Goal: Task Accomplishment & Management: Use online tool/utility

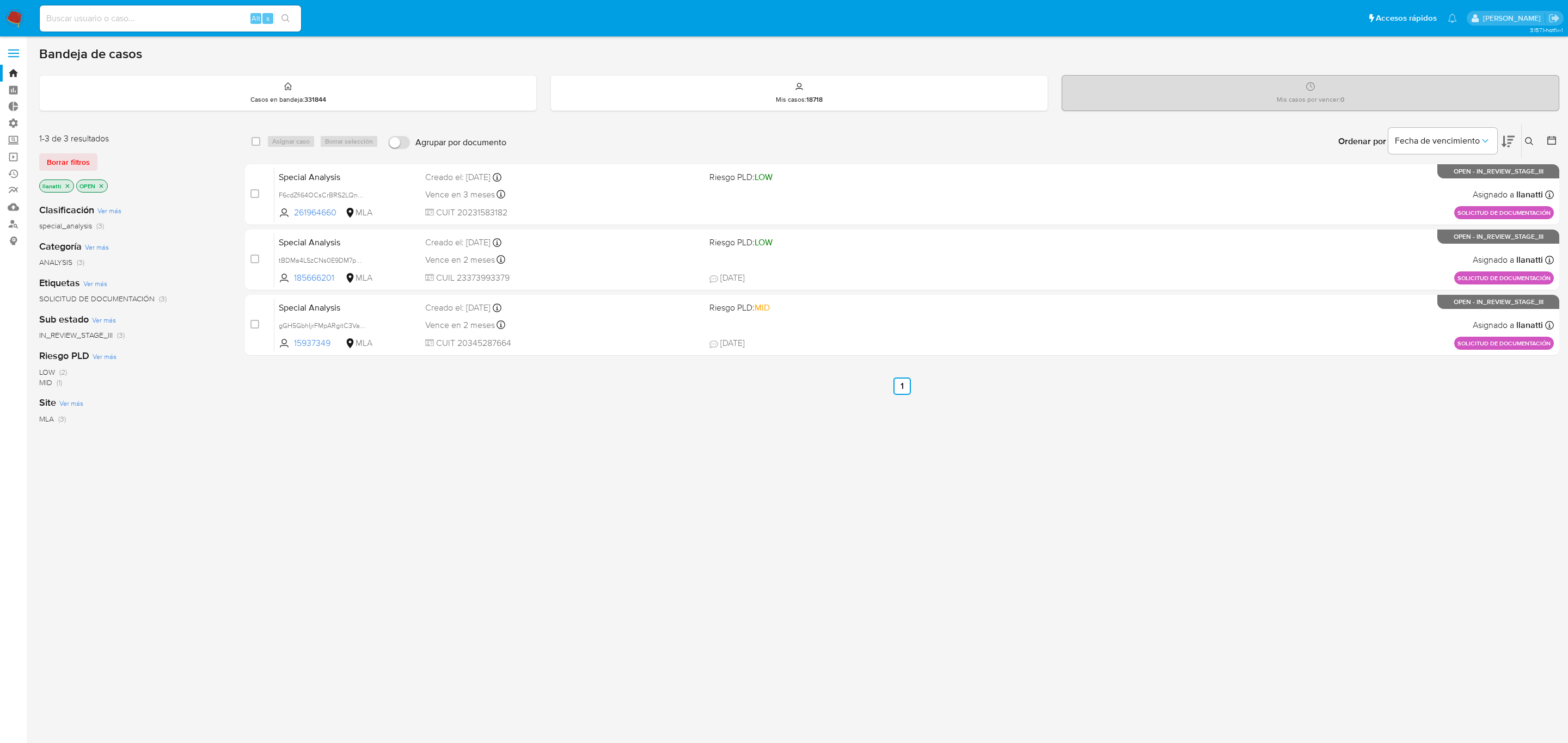
click at [87, 160] on span "Borrar filtros" at bounding box center [68, 162] width 43 height 15
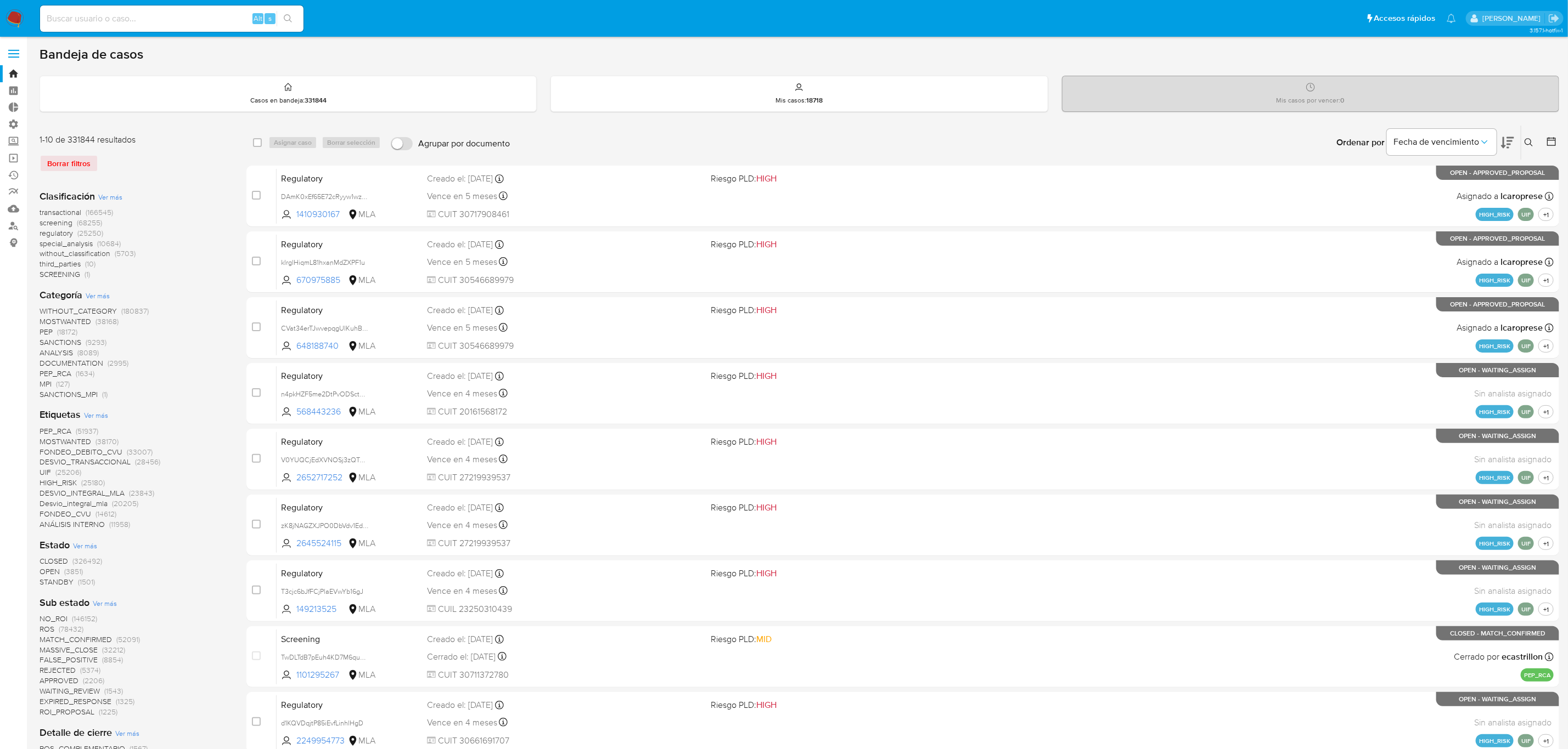
click at [1523, 142] on button at bounding box center [1530, 143] width 18 height 13
click at [1460, 183] on input at bounding box center [1437, 184] width 186 height 15
type input "N3e8ONLJVbx0VZhfobLsHQJu"
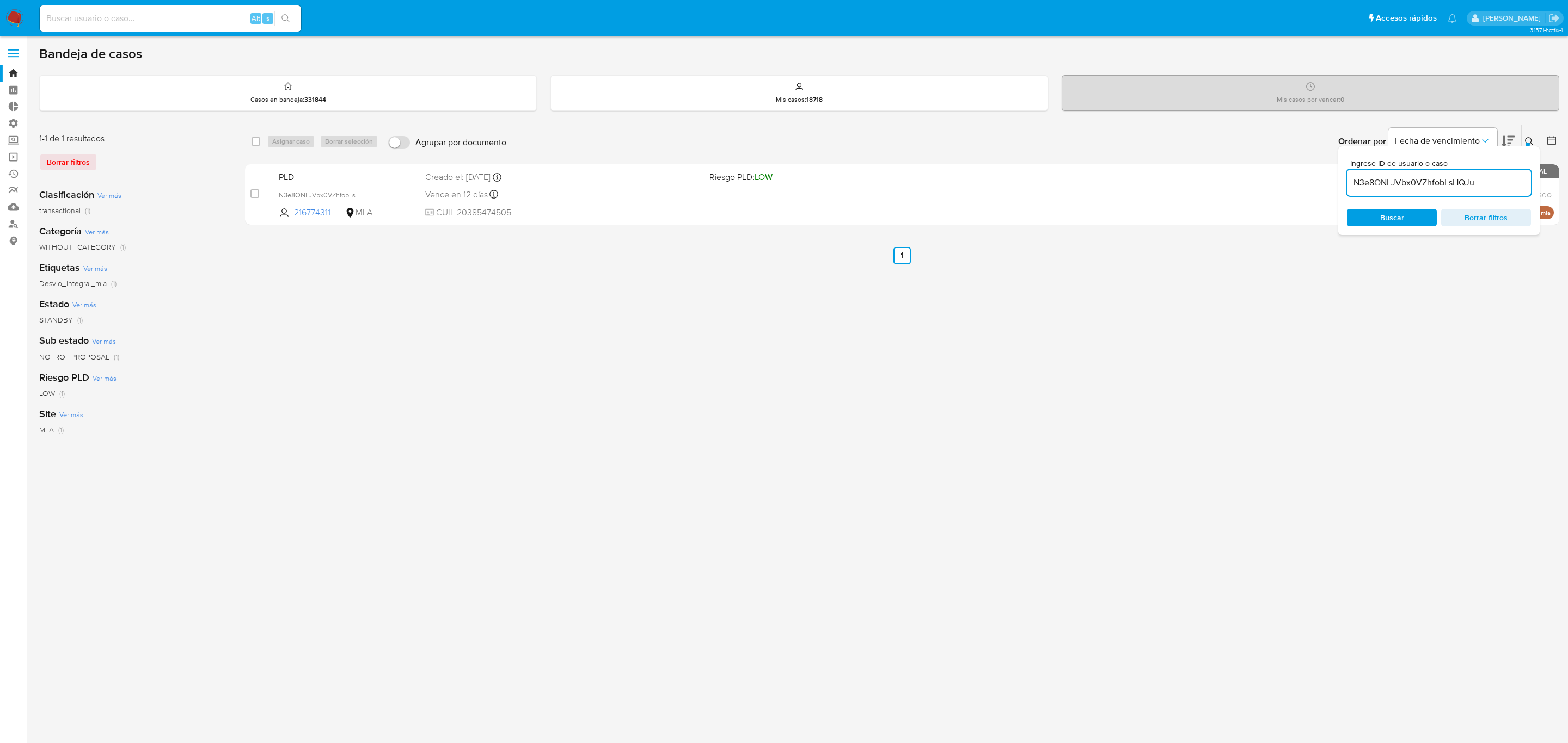
click at [1529, 143] on button at bounding box center [1530, 141] width 18 height 13
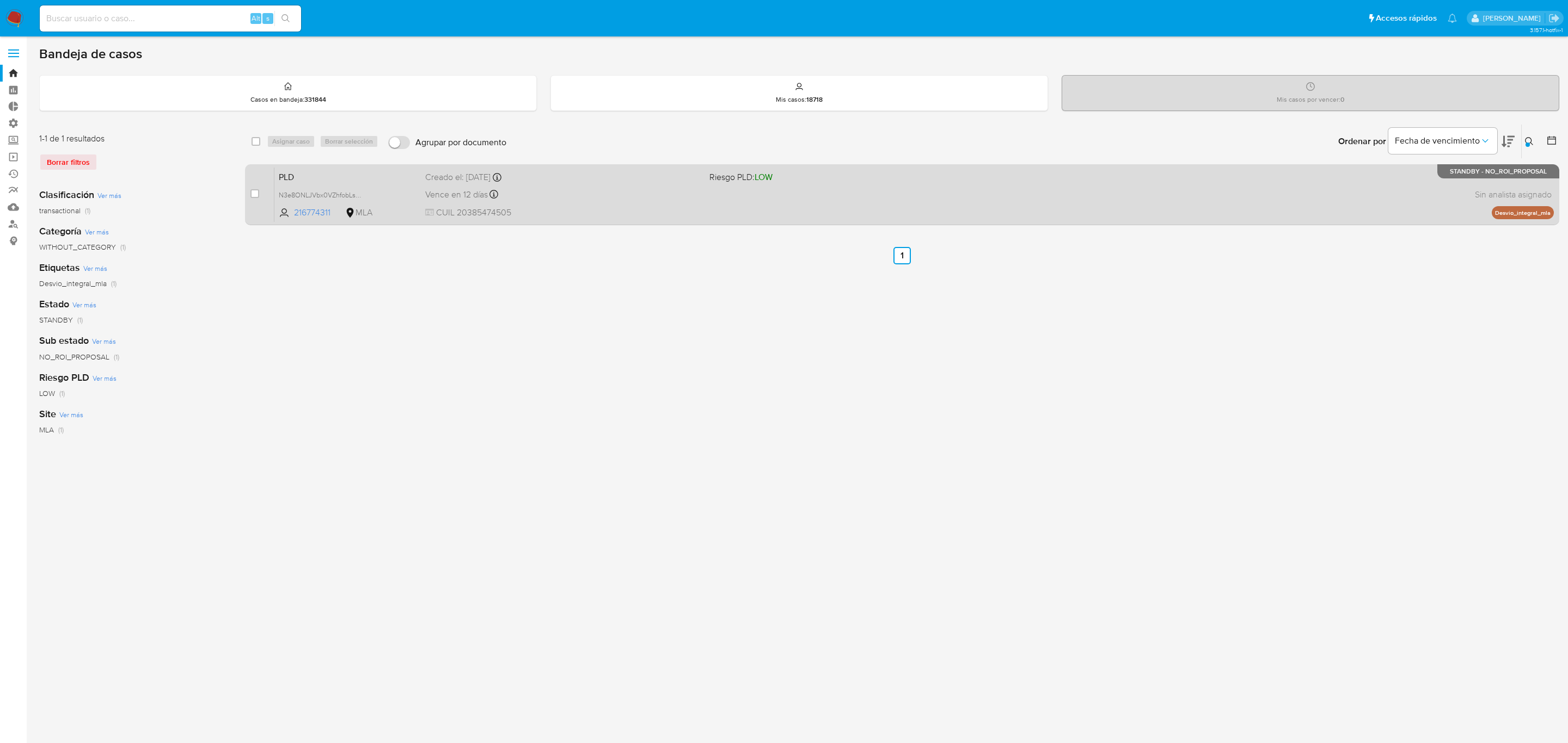
click at [248, 192] on div "case-item-checkbox No es posible asignar el caso PLD N3e8ONLJVbx0VZhfobLsHQJu 2…" at bounding box center [902, 194] width 1314 height 61
click at [253, 194] on input "checkbox" at bounding box center [254, 193] width 9 height 9
checkbox input "true"
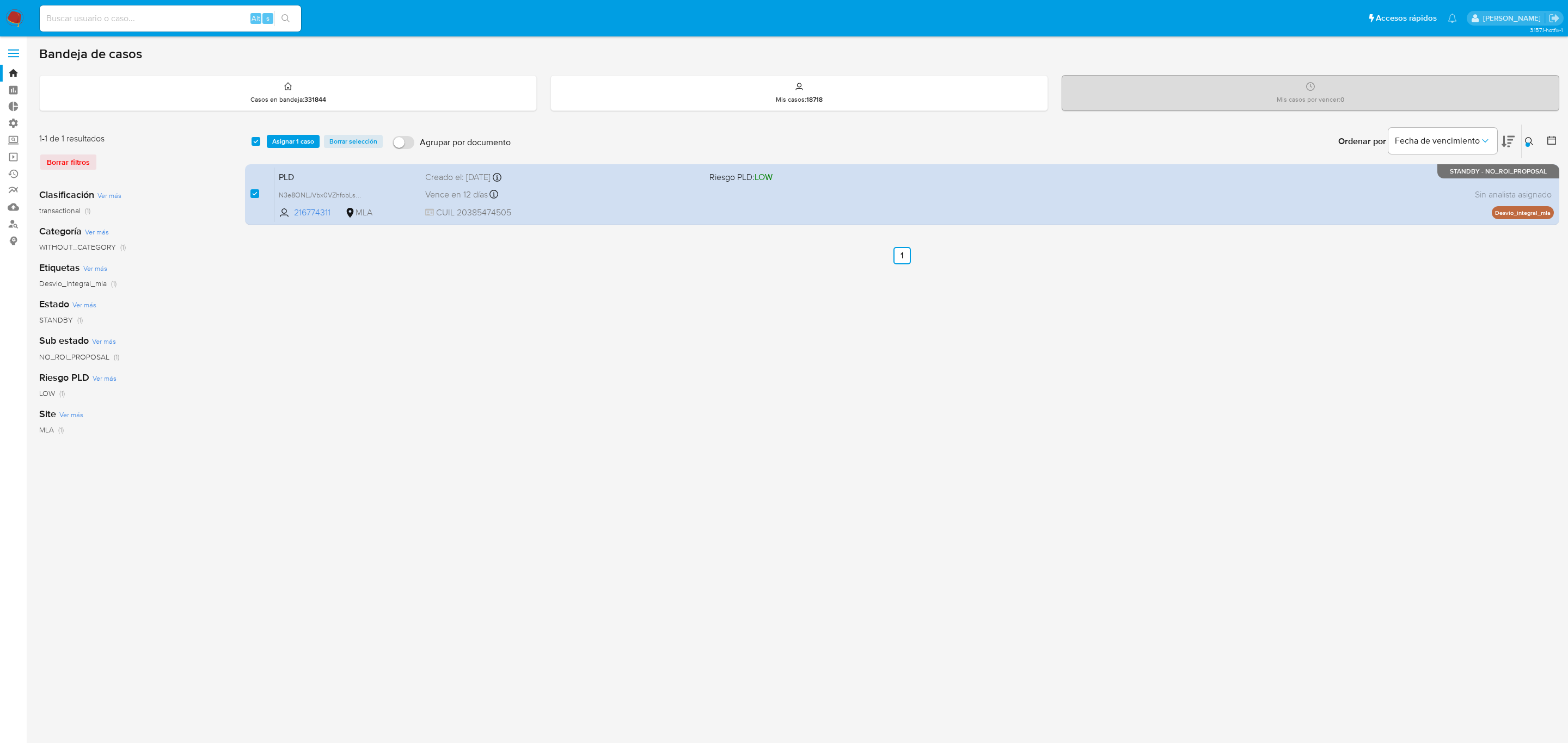
click at [278, 134] on div "select-all-cases-checkbox Asignar 1 caso Borrar selección Agrupar por documento…" at bounding box center [902, 141] width 1314 height 34
drag, startPoint x: 299, startPoint y: 149, endPoint x: 308, endPoint y: 149, distance: 9.0
click at [306, 149] on div "select-all-cases-checkbox Asignar 1 caso Borrar selección Agrupar por documento…" at bounding box center [902, 141] width 1314 height 34
click at [294, 144] on span "Asignar 1 caso" at bounding box center [293, 141] width 42 height 11
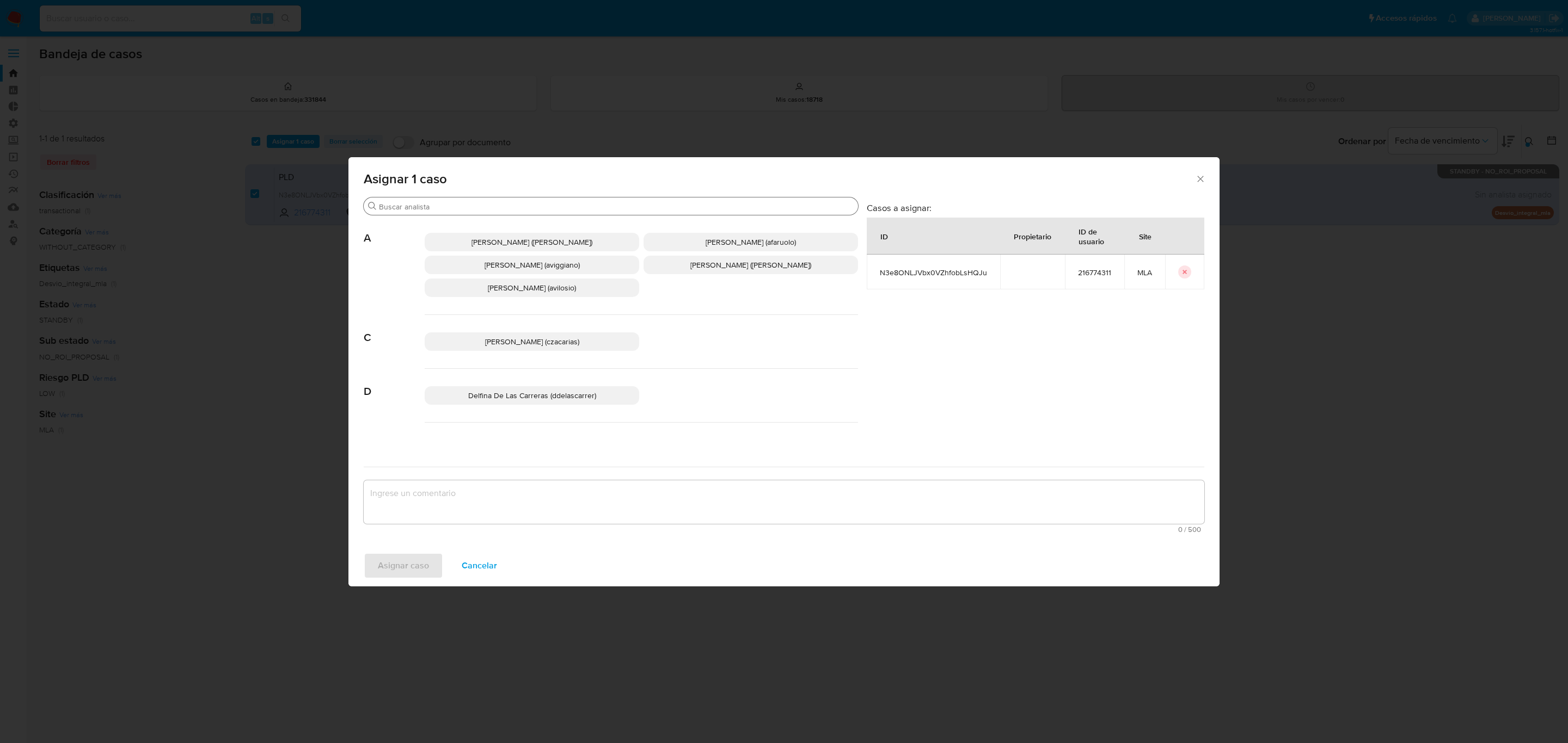
click at [437, 201] on div "Buscar" at bounding box center [610, 206] width 495 height 18
click at [437, 204] on input "Buscar" at bounding box center [616, 206] width 475 height 10
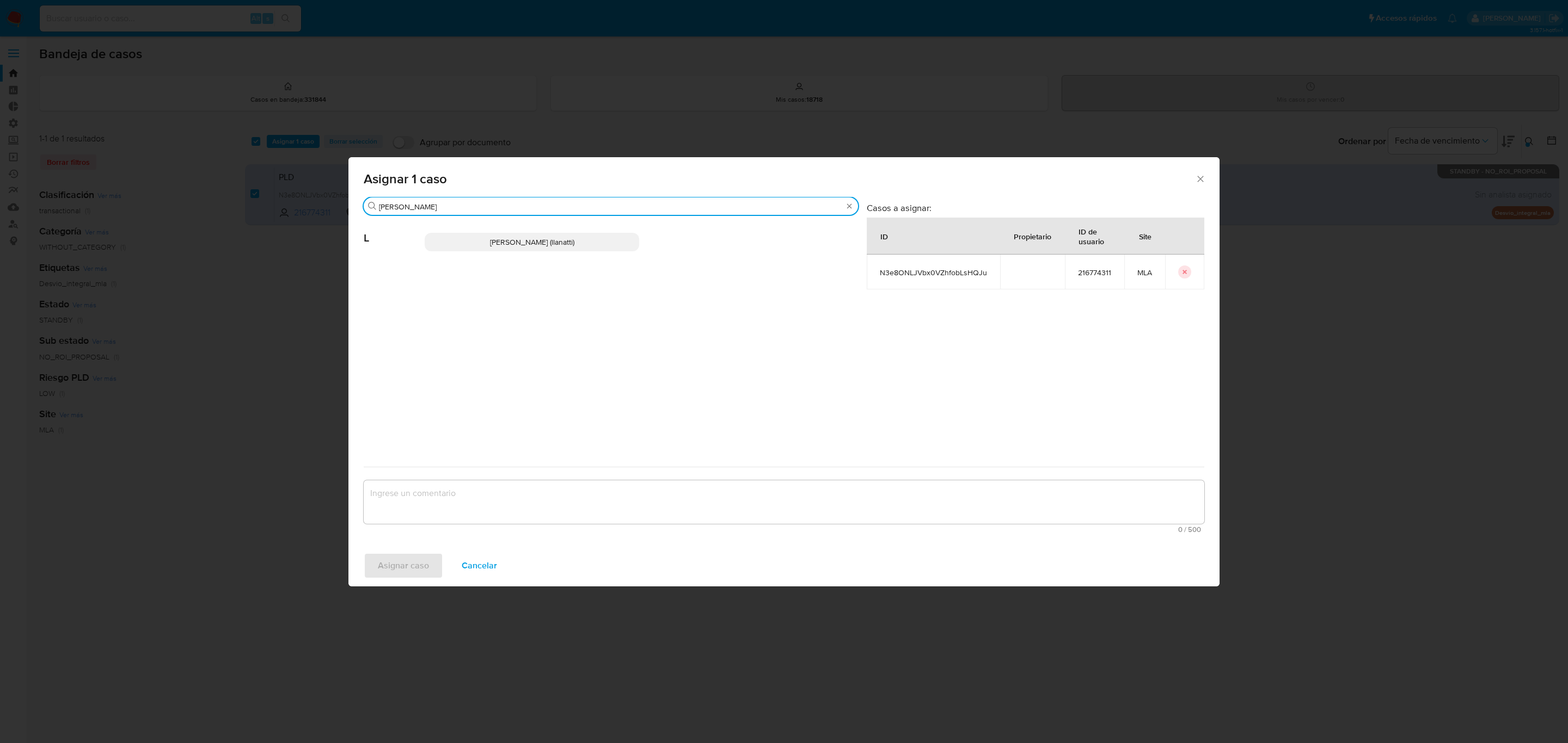
type input "Ludmila"
click at [489, 247] on p "Ludmila Lanatti (llanatti)" at bounding box center [531, 242] width 214 height 18
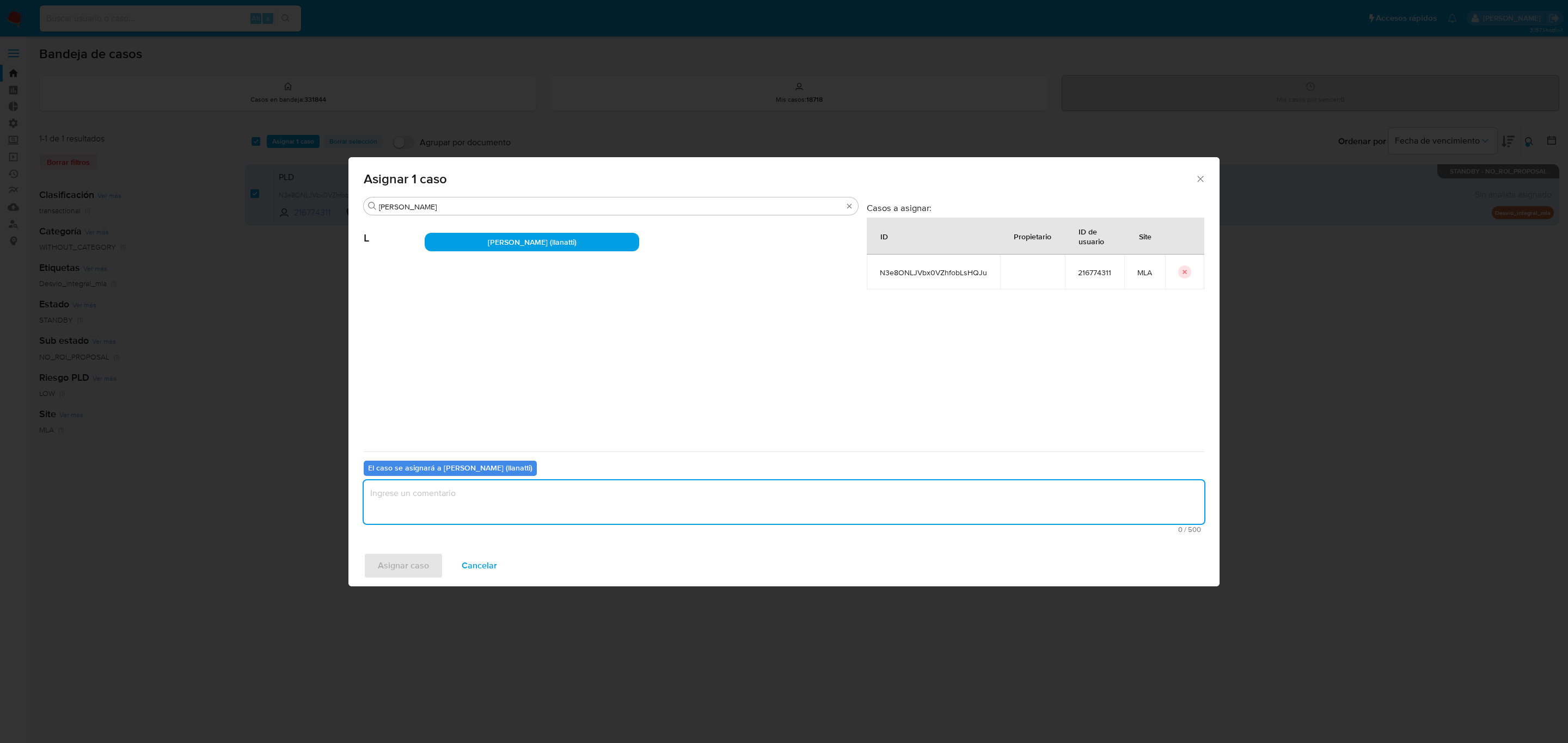
click at [484, 497] on textarea "assign-modal" at bounding box center [783, 502] width 840 height 43
type textarea "."
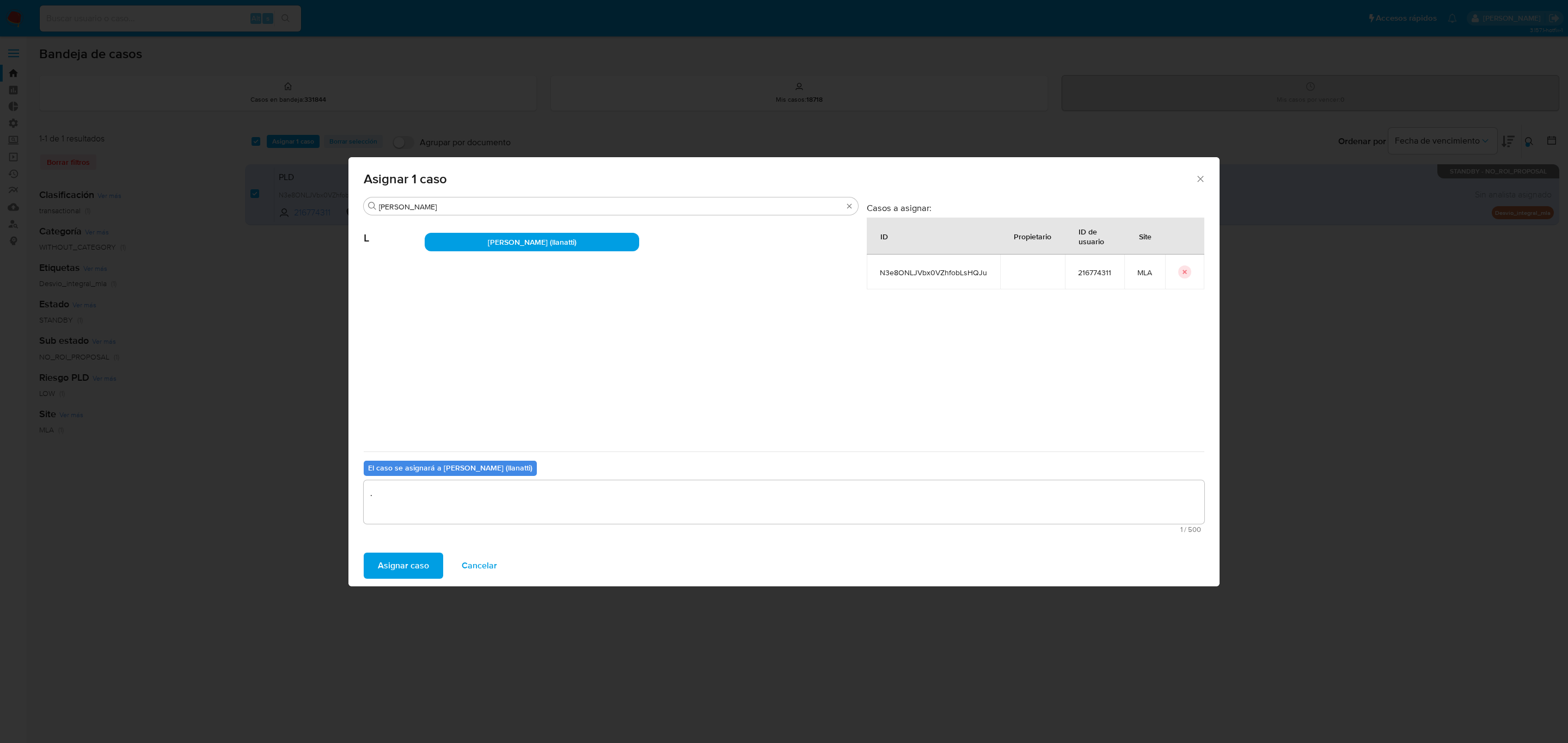
click at [403, 567] on span "Asignar caso" at bounding box center [403, 566] width 51 height 24
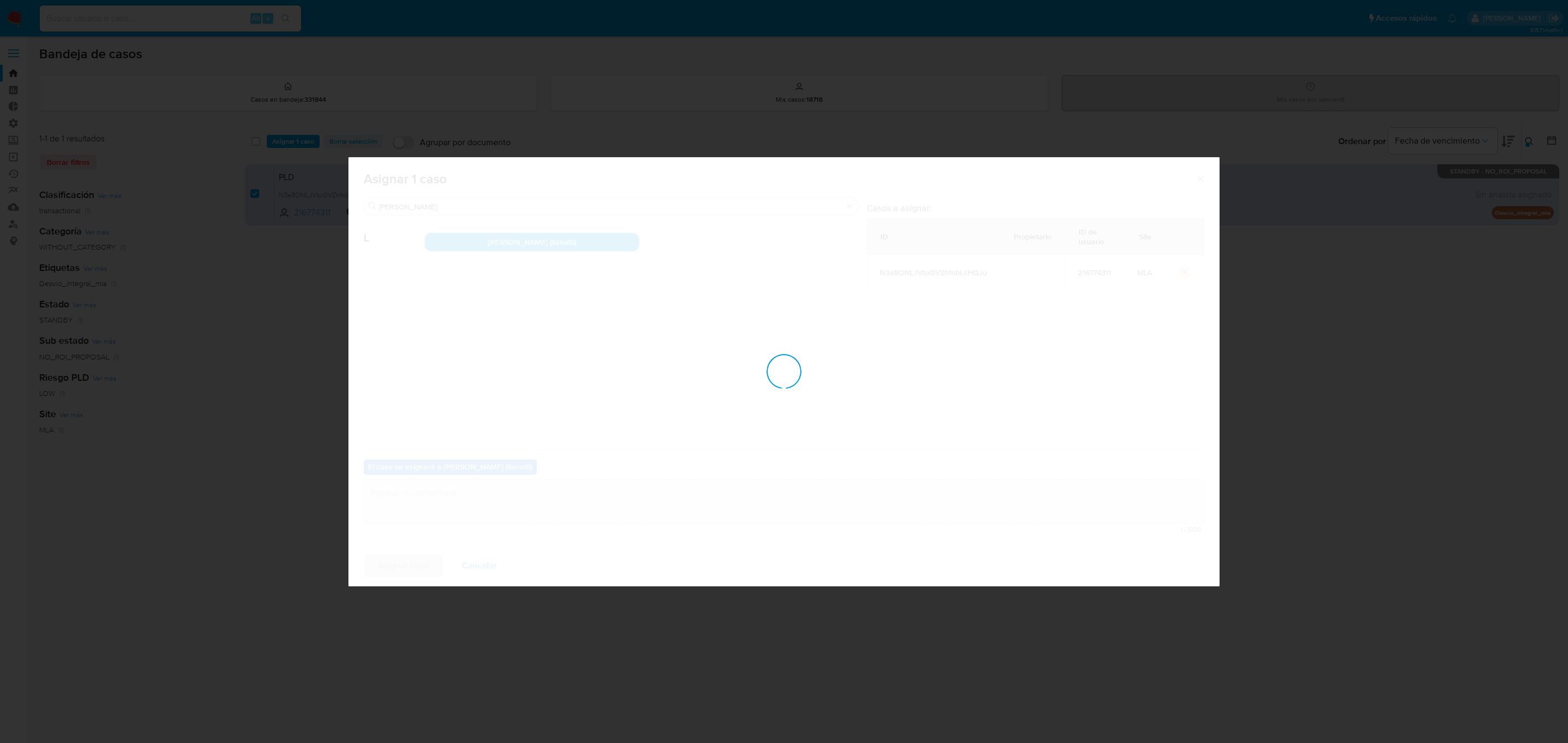
checkbox input "false"
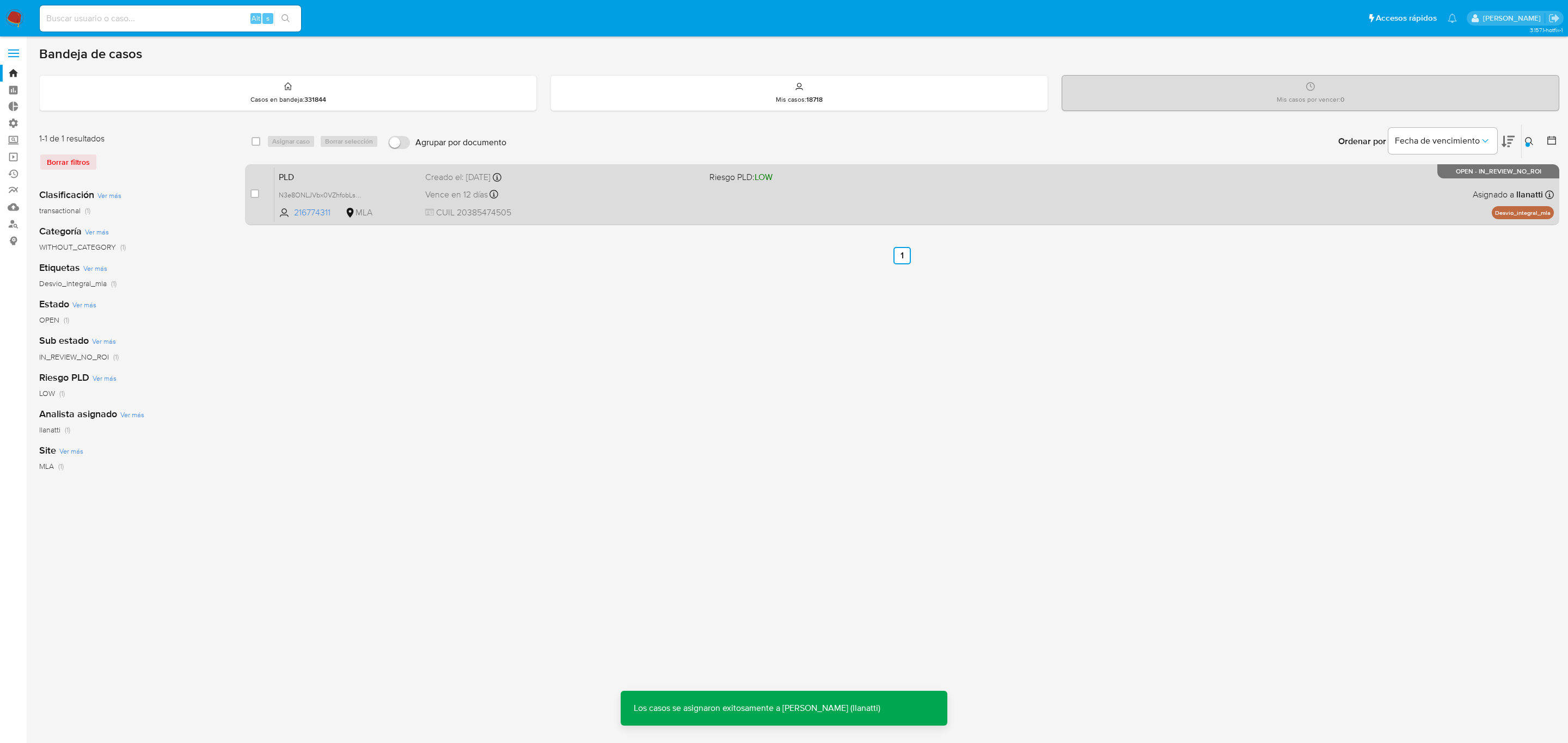
click at [625, 190] on div "Vence en 12 días Vence el 10/09/2025 03:29:08" at bounding box center [563, 194] width 276 height 14
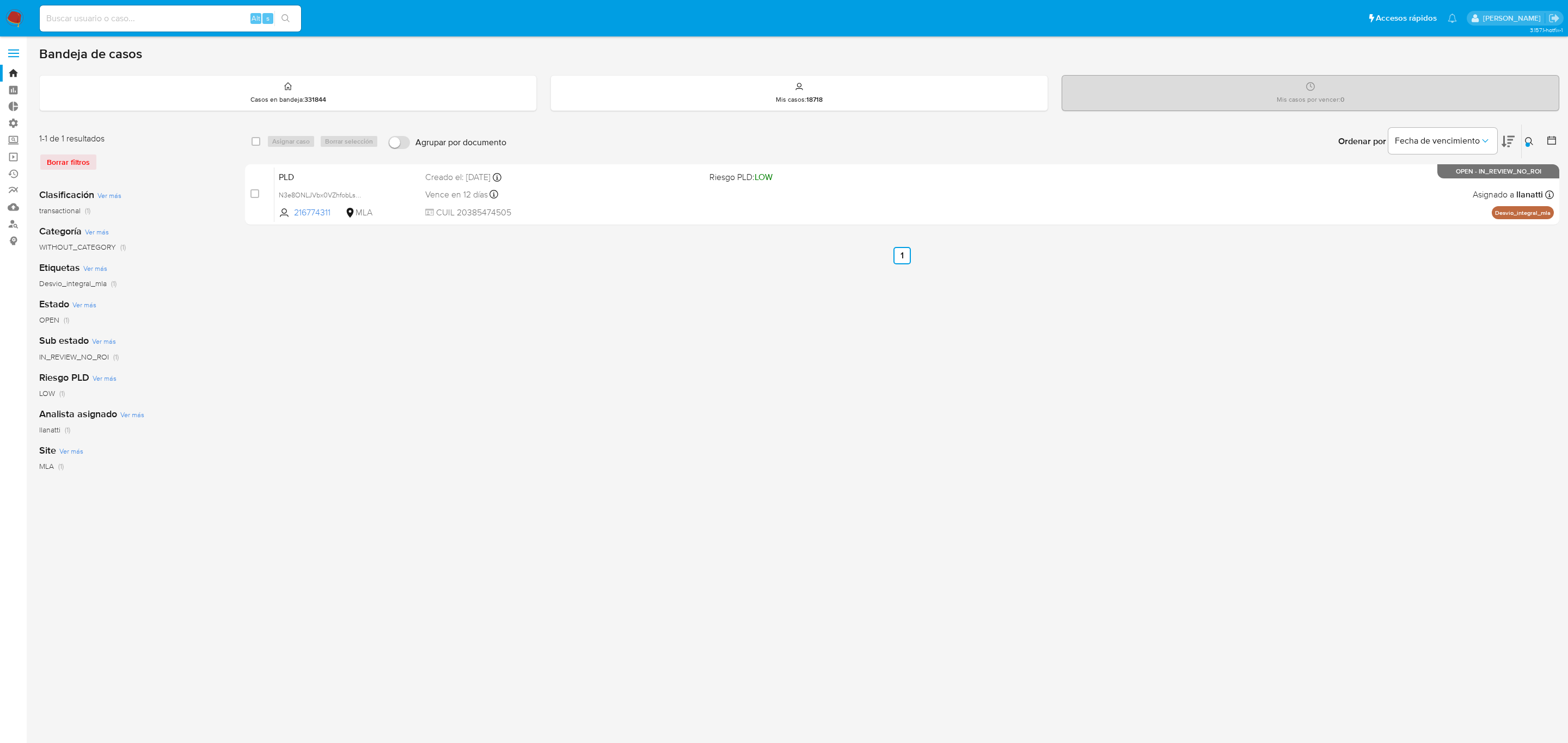
click at [1, 18] on nav "Pausado Ver notificaciones Alt s Accesos rápidos Presiona las siguientes teclas…" at bounding box center [784, 18] width 1568 height 37
click at [7, 14] on img at bounding box center [14, 18] width 18 height 18
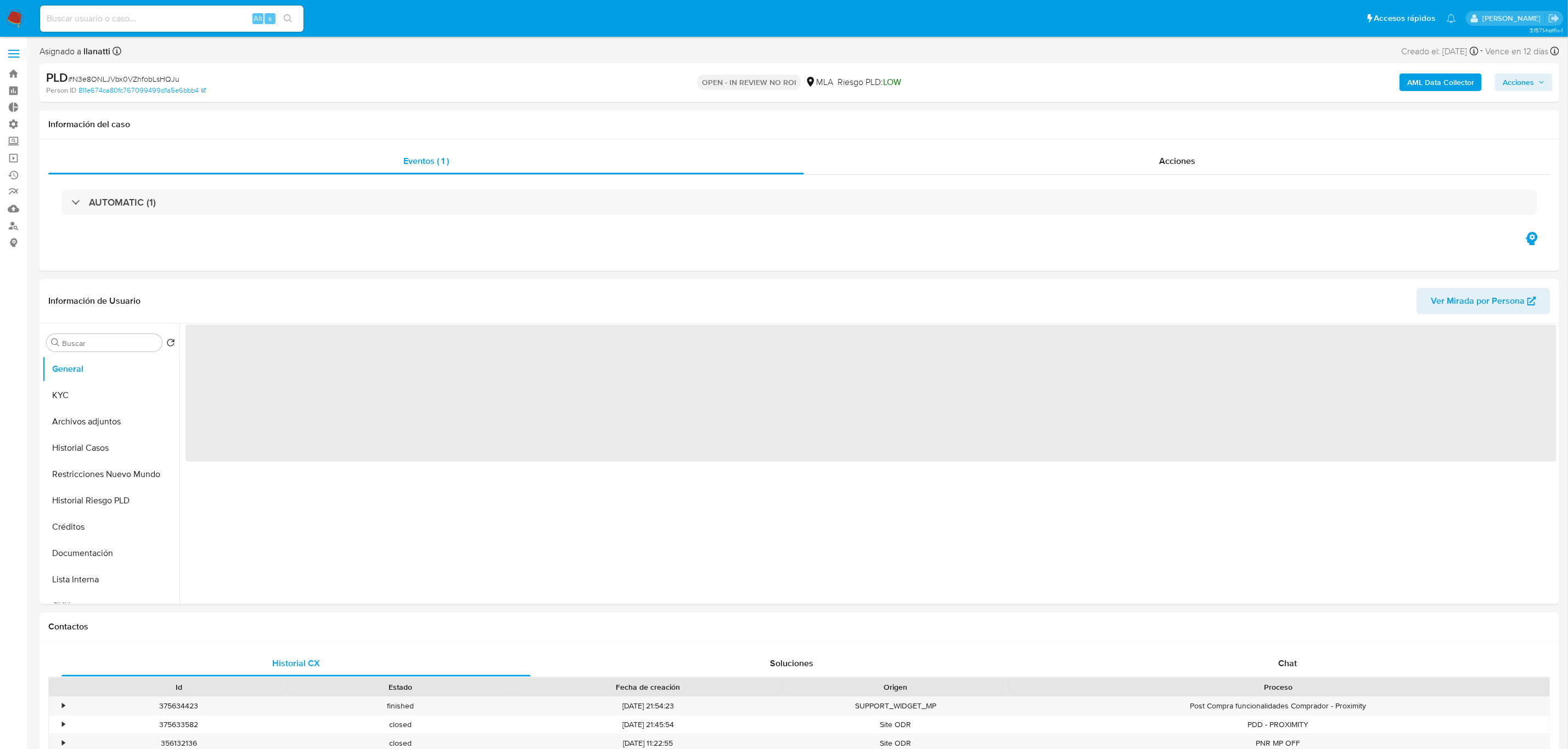
click at [1536, 73] on button "Acciones" at bounding box center [1523, 82] width 57 height 18
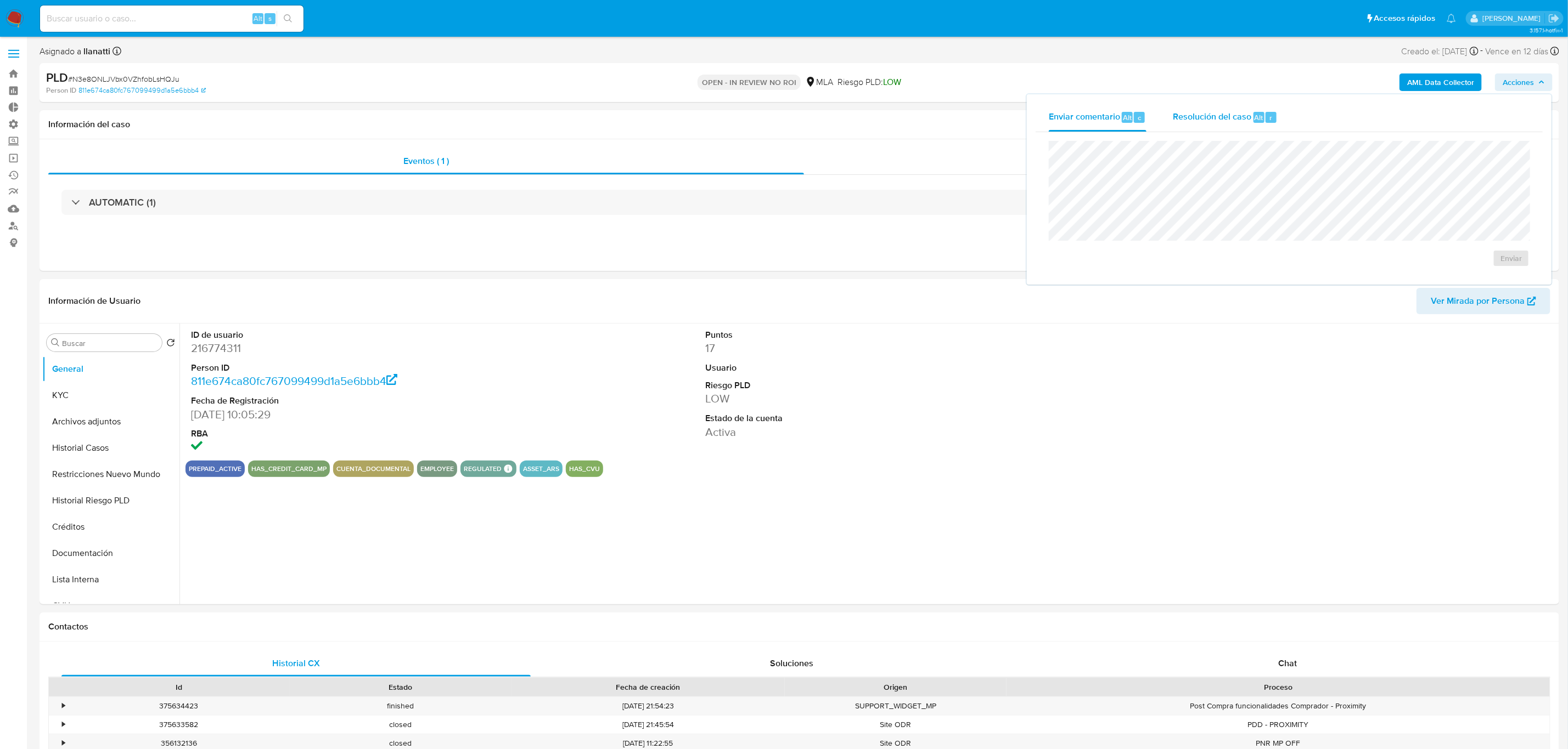
click at [1204, 115] on span "Resolución del caso" at bounding box center [1211, 117] width 79 height 13
select select "10"
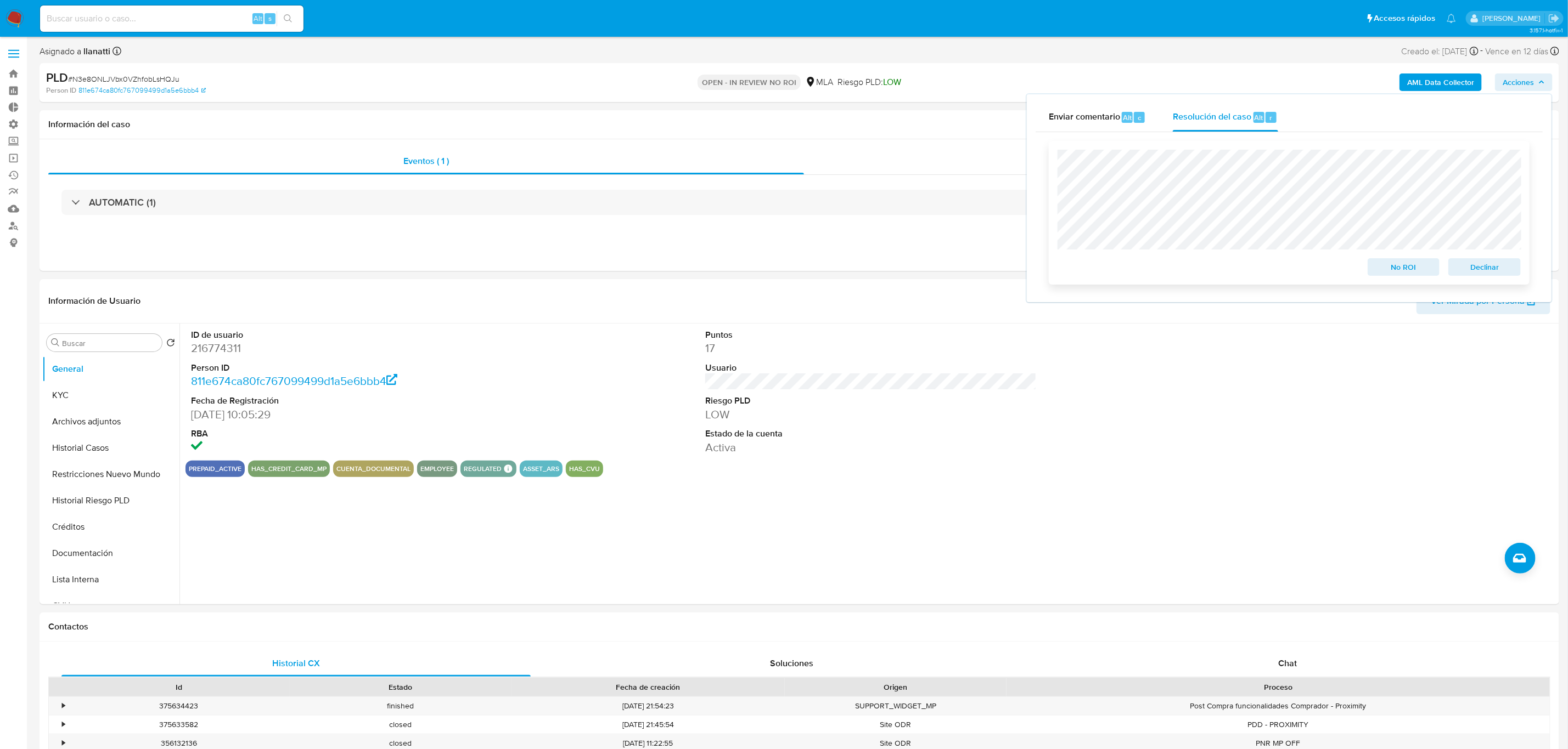
click at [1402, 265] on span "No ROI" at bounding box center [1404, 267] width 57 height 15
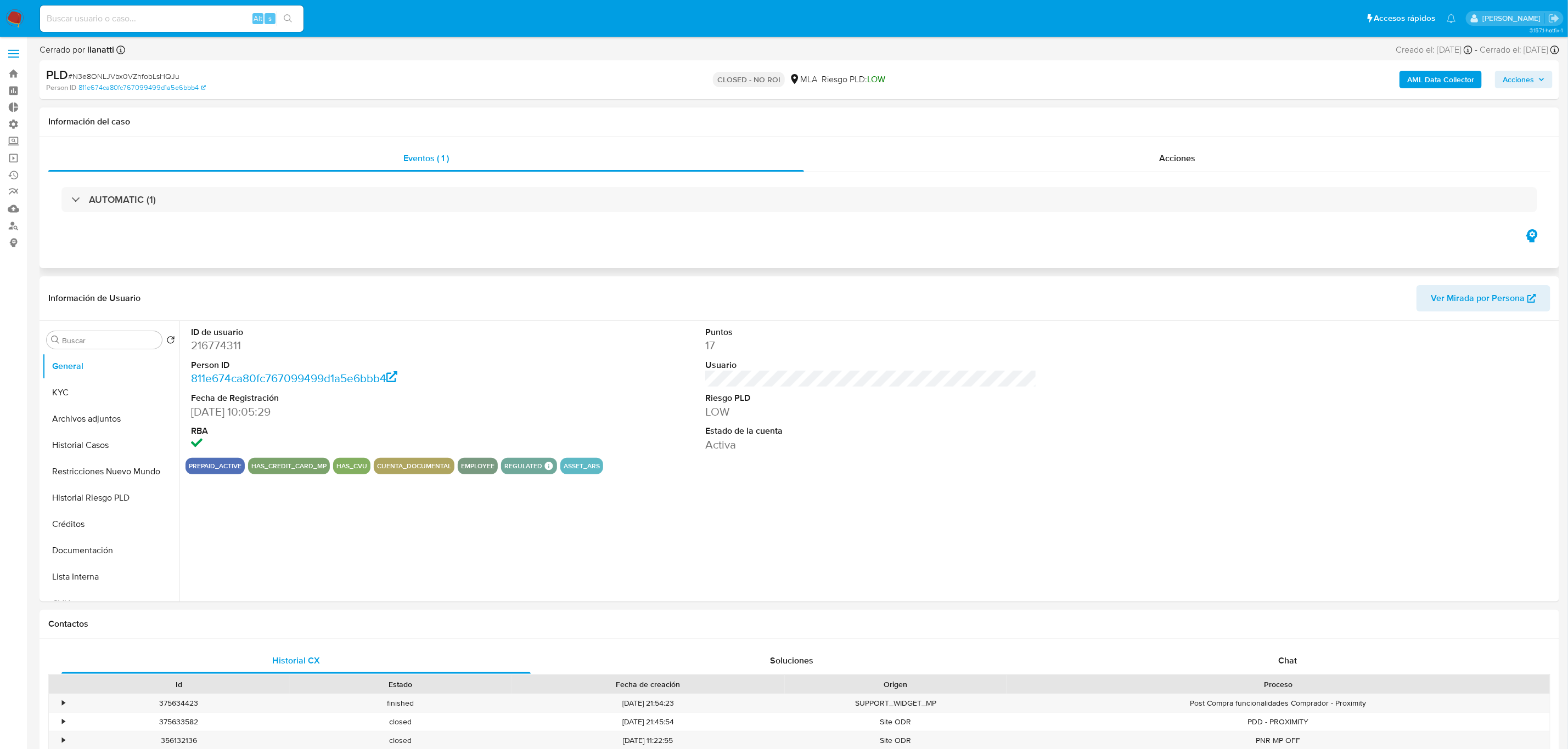
select select "10"
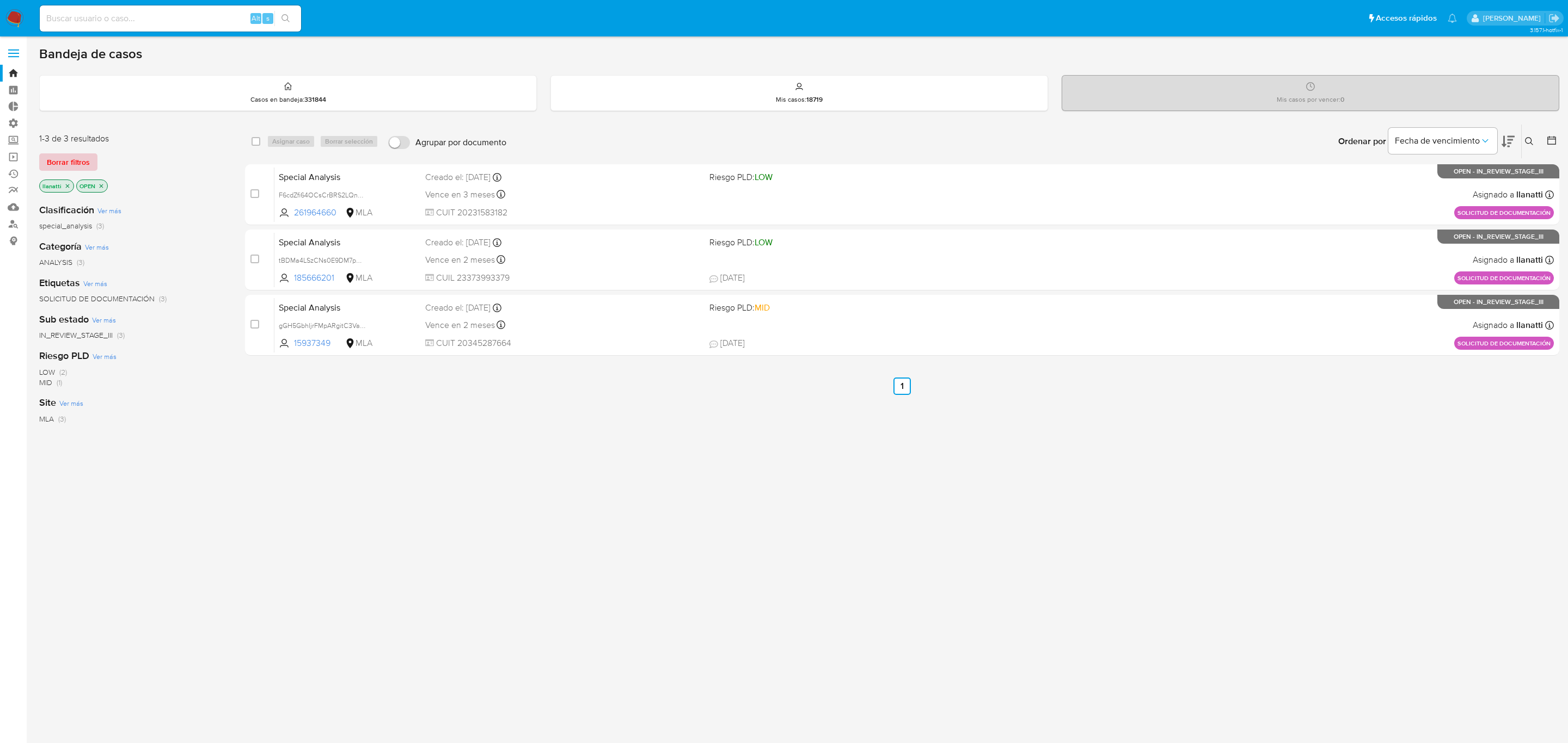
click at [81, 162] on span "Borrar filtros" at bounding box center [68, 162] width 43 height 15
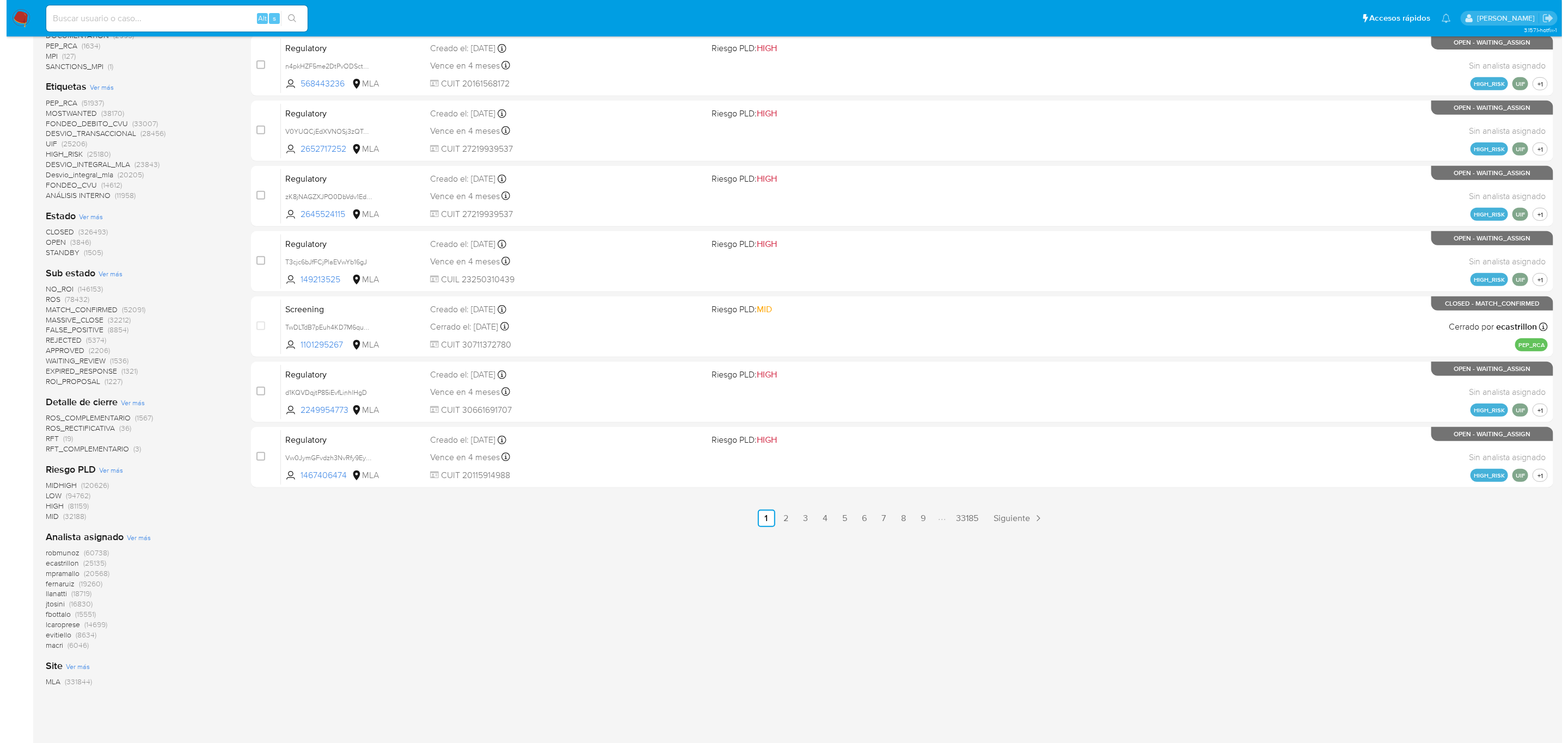
scroll to position [327, 0]
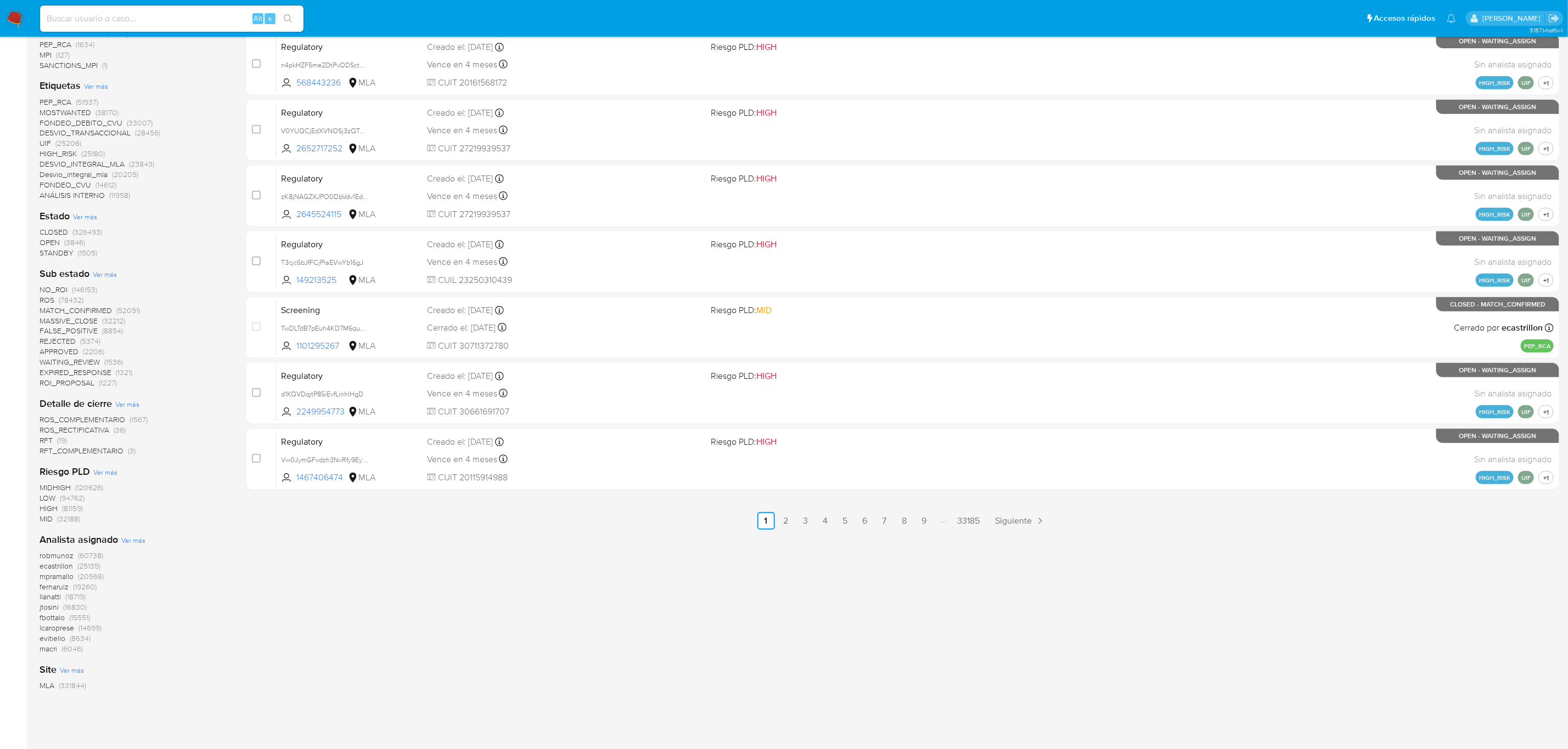
click at [100, 273] on span "Ver más" at bounding box center [104, 274] width 24 height 10
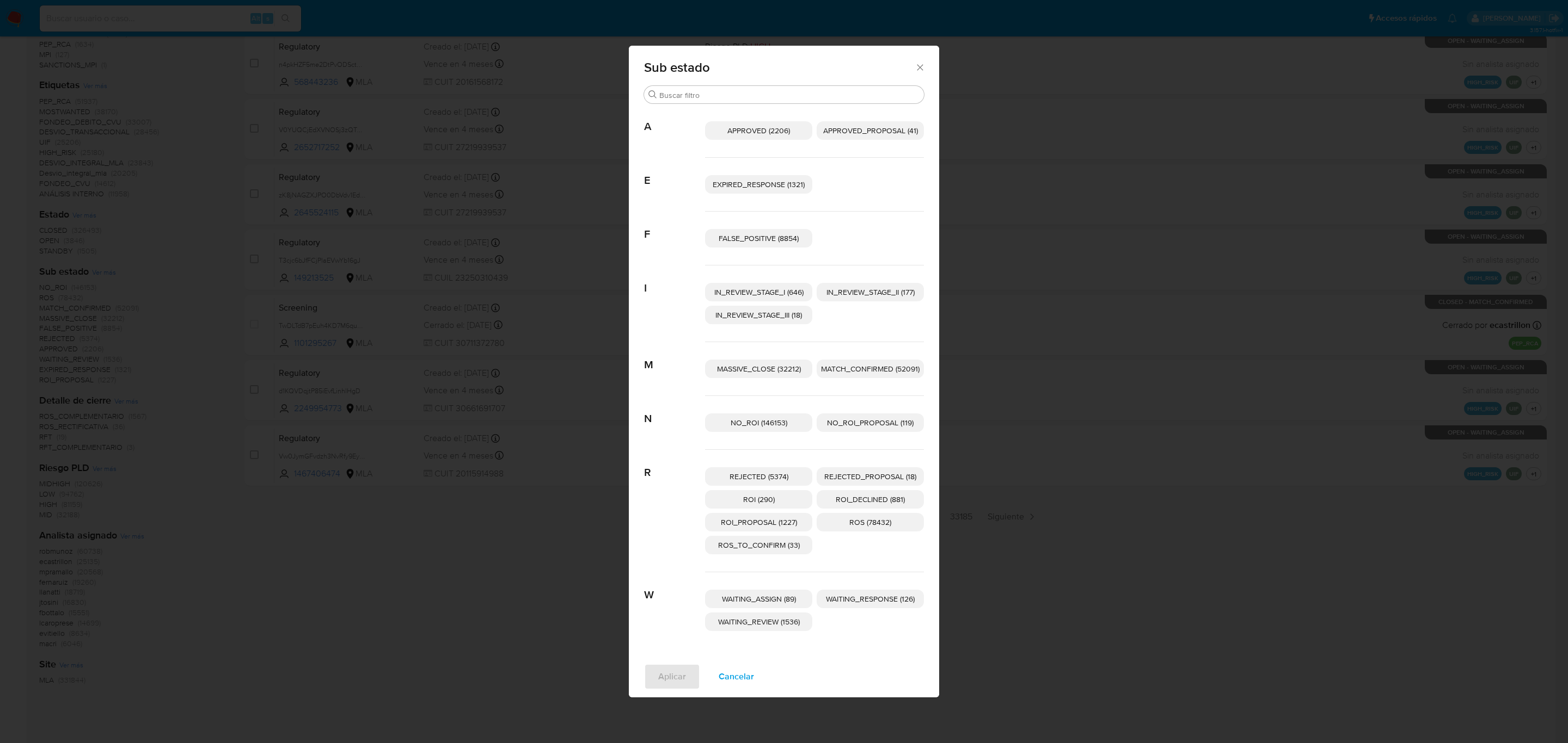
click at [867, 415] on p "NO_ROI_PROPOSAL (119)" at bounding box center [870, 423] width 107 height 18
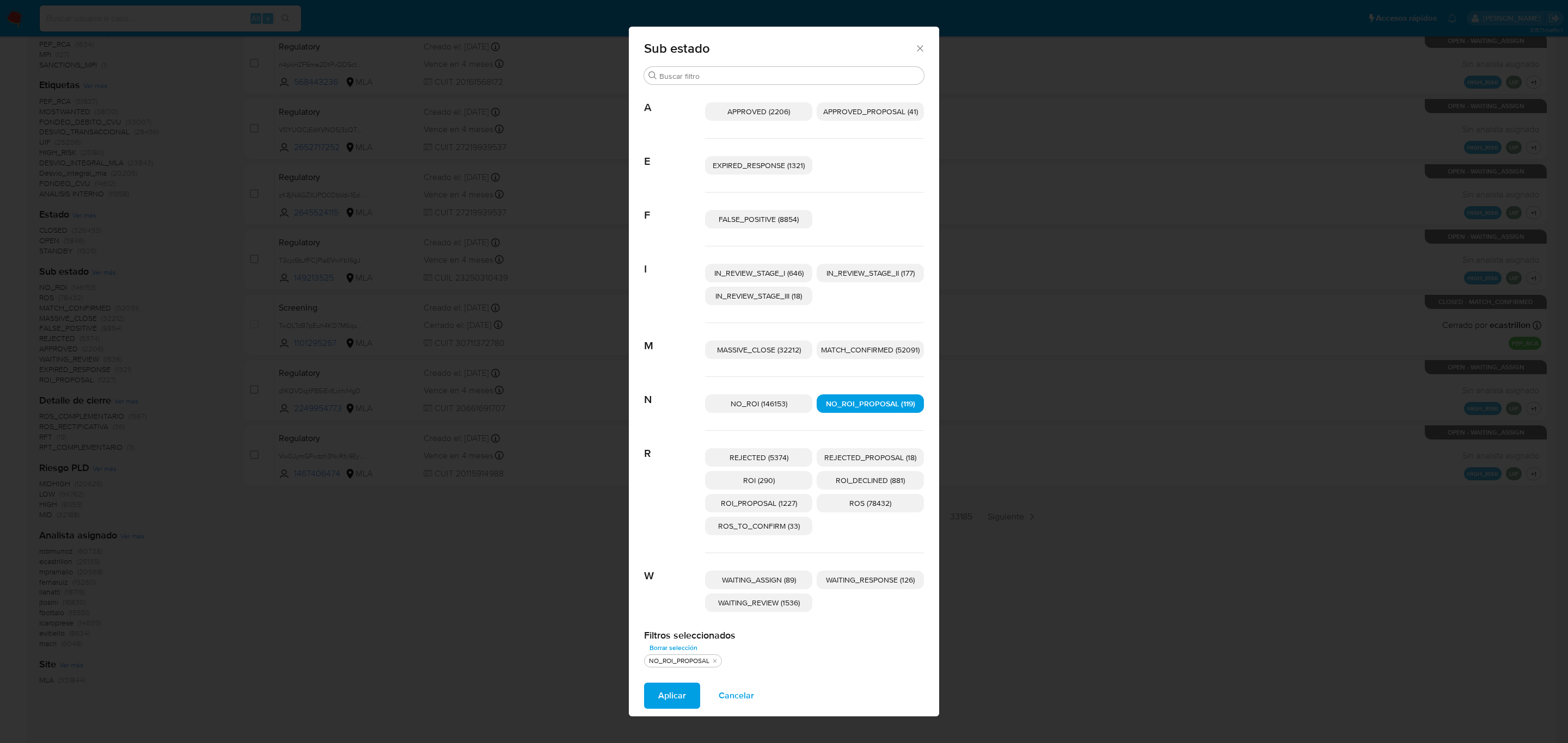
click at [676, 693] on span "Aplicar" at bounding box center [672, 696] width 28 height 24
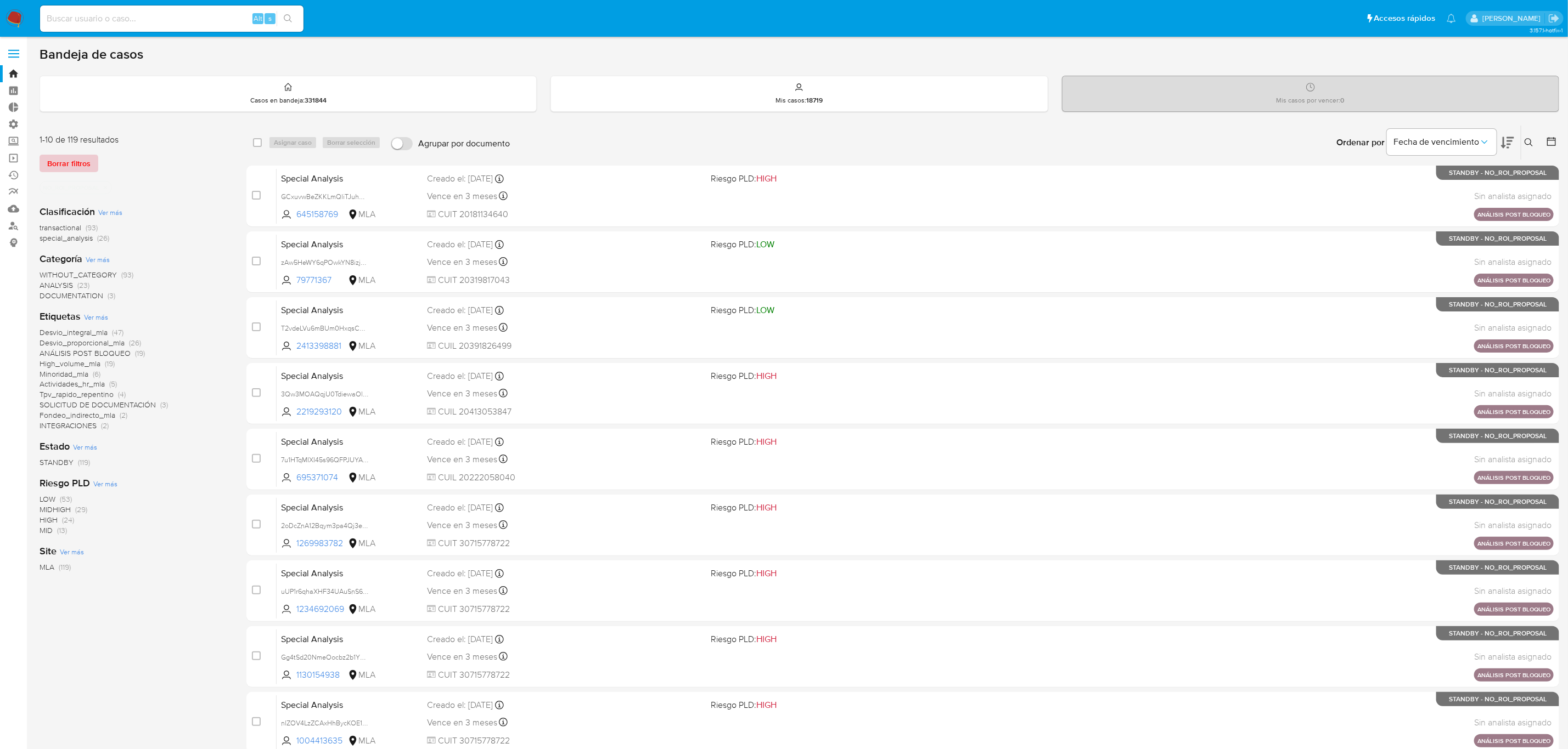
click at [61, 163] on span "Borrar filtros" at bounding box center [69, 163] width 44 height 15
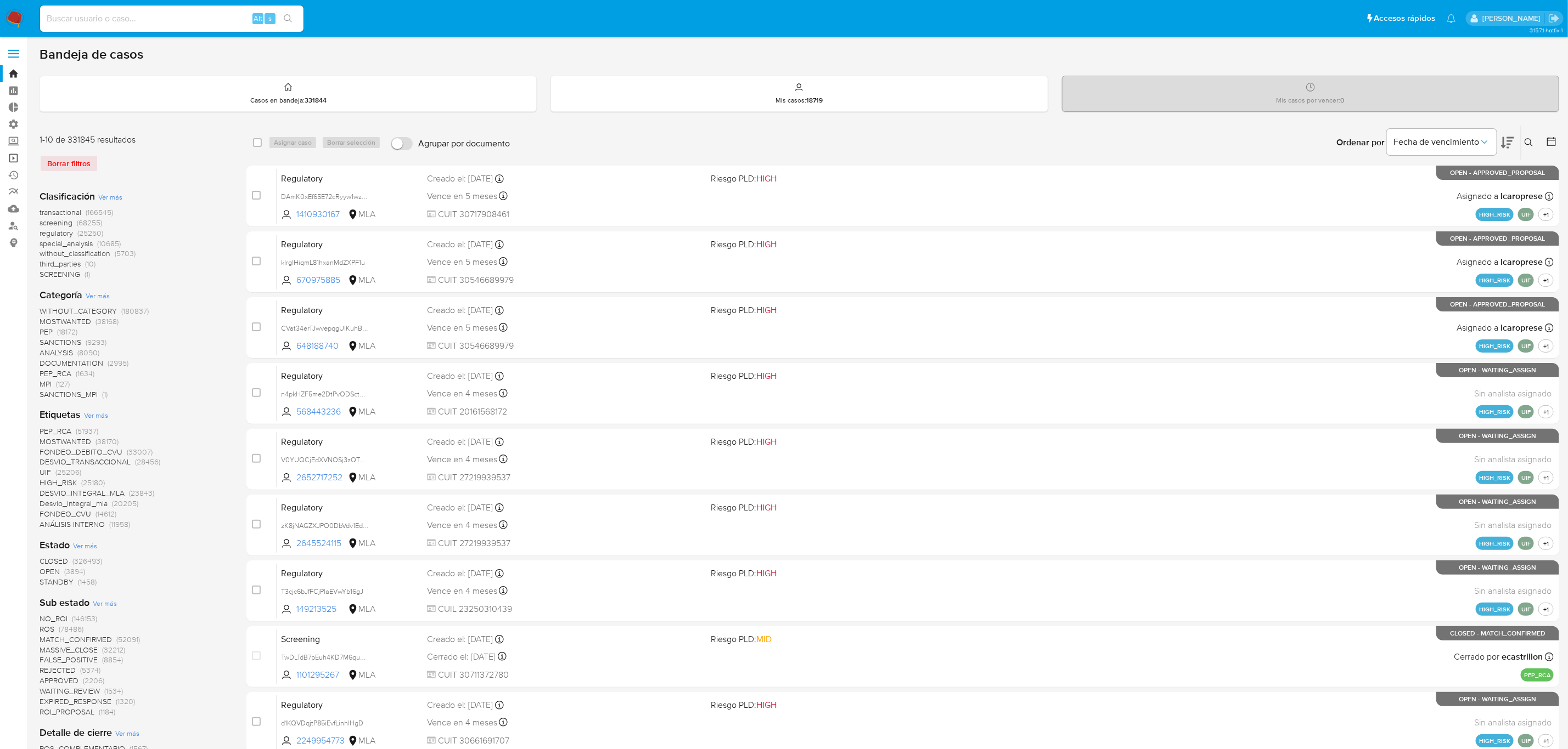
click at [15, 158] on link "Operaciones masivas" at bounding box center [65, 158] width 131 height 17
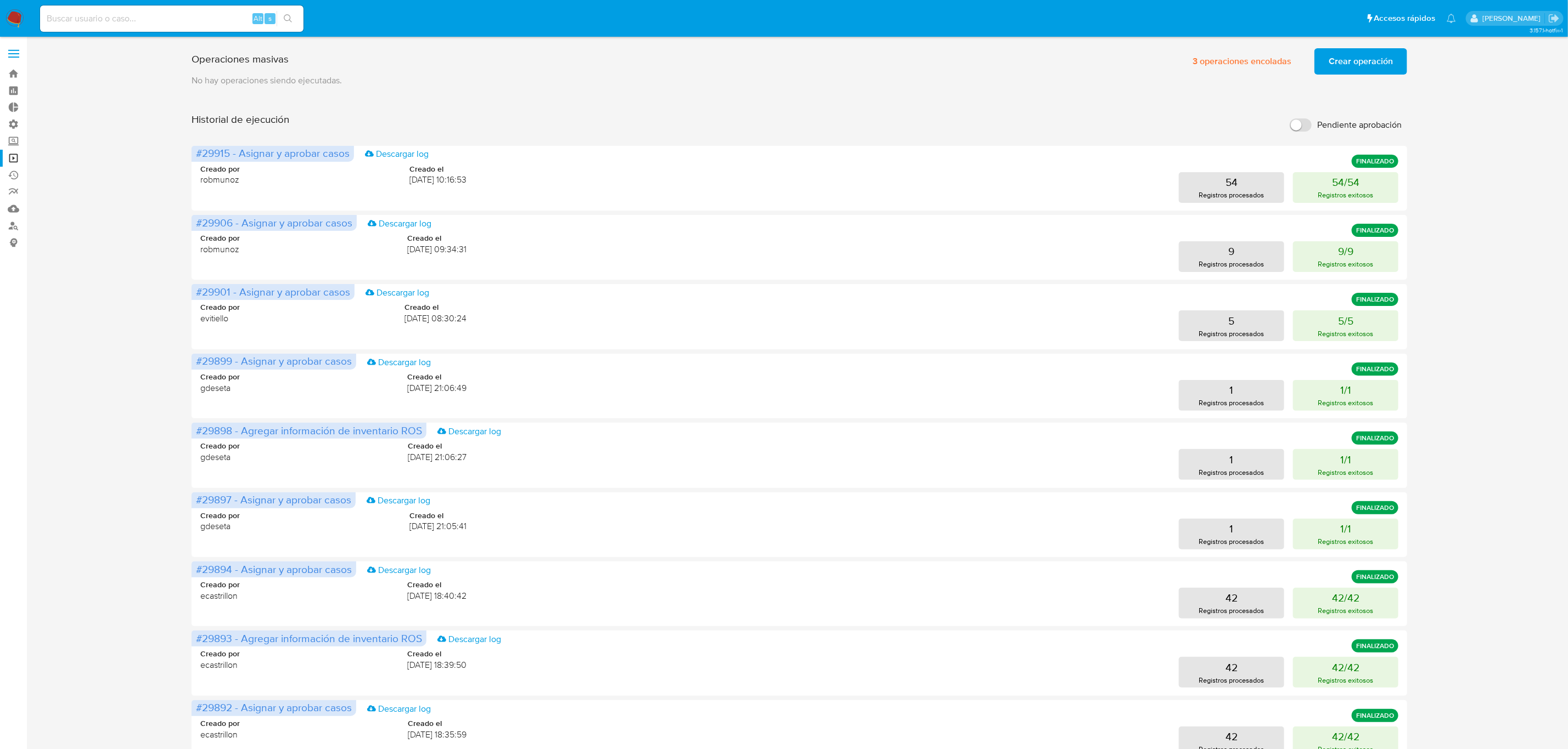
click at [1351, 63] on span "Crear operación" at bounding box center [1360, 61] width 64 height 24
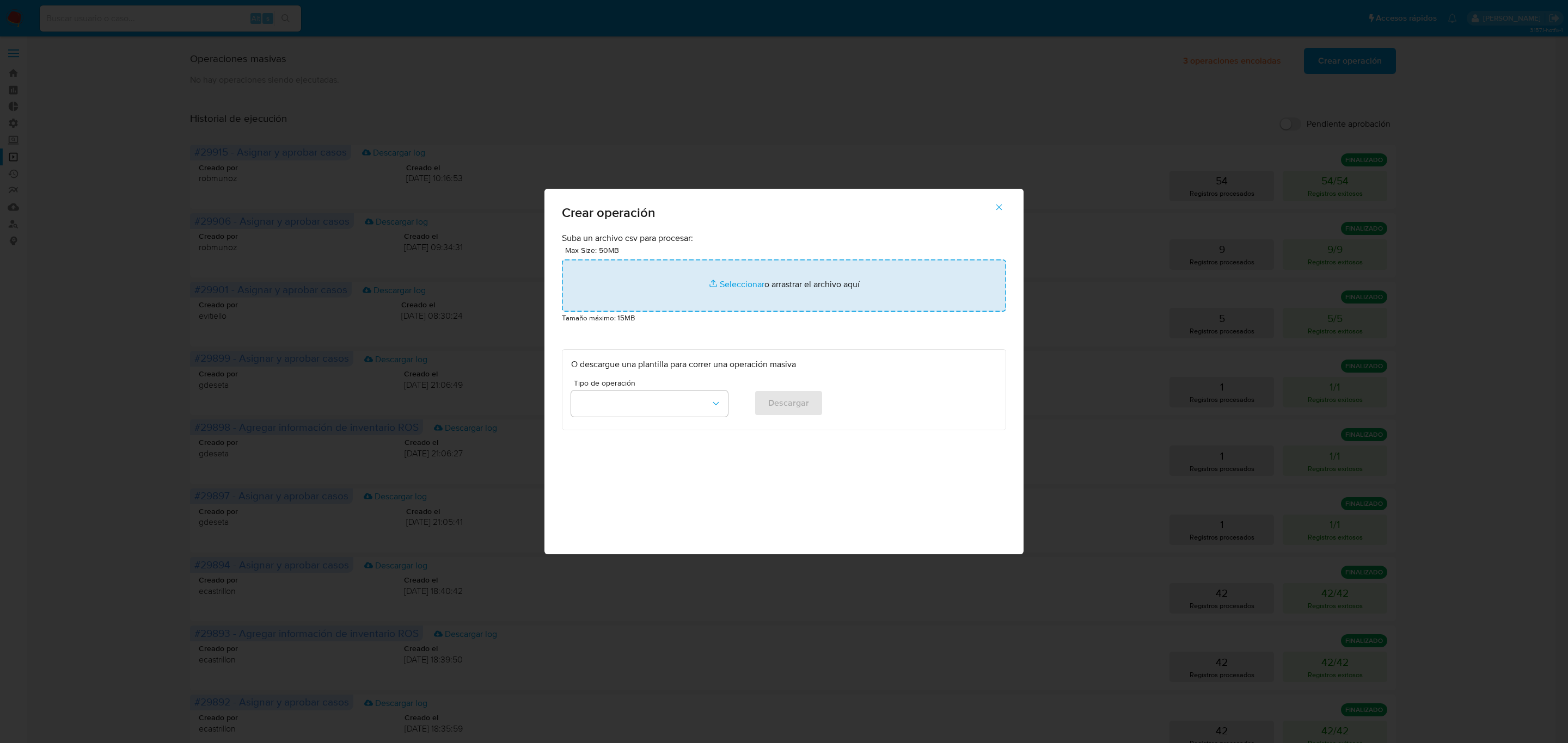
click at [752, 276] on input "file" at bounding box center [784, 285] width 444 height 52
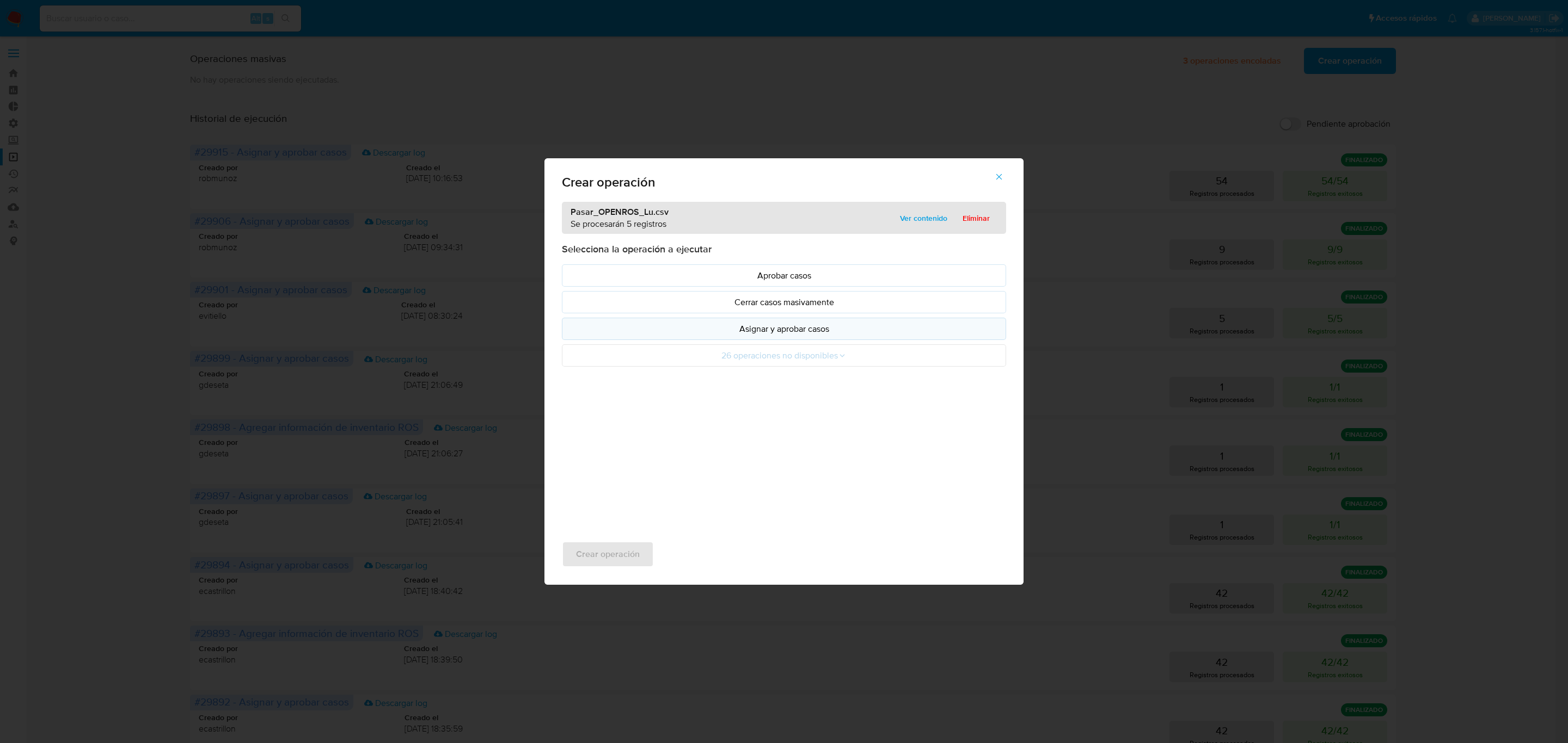
click at [811, 335] on p "Asignar y aprobar casos" at bounding box center [784, 329] width 426 height 12
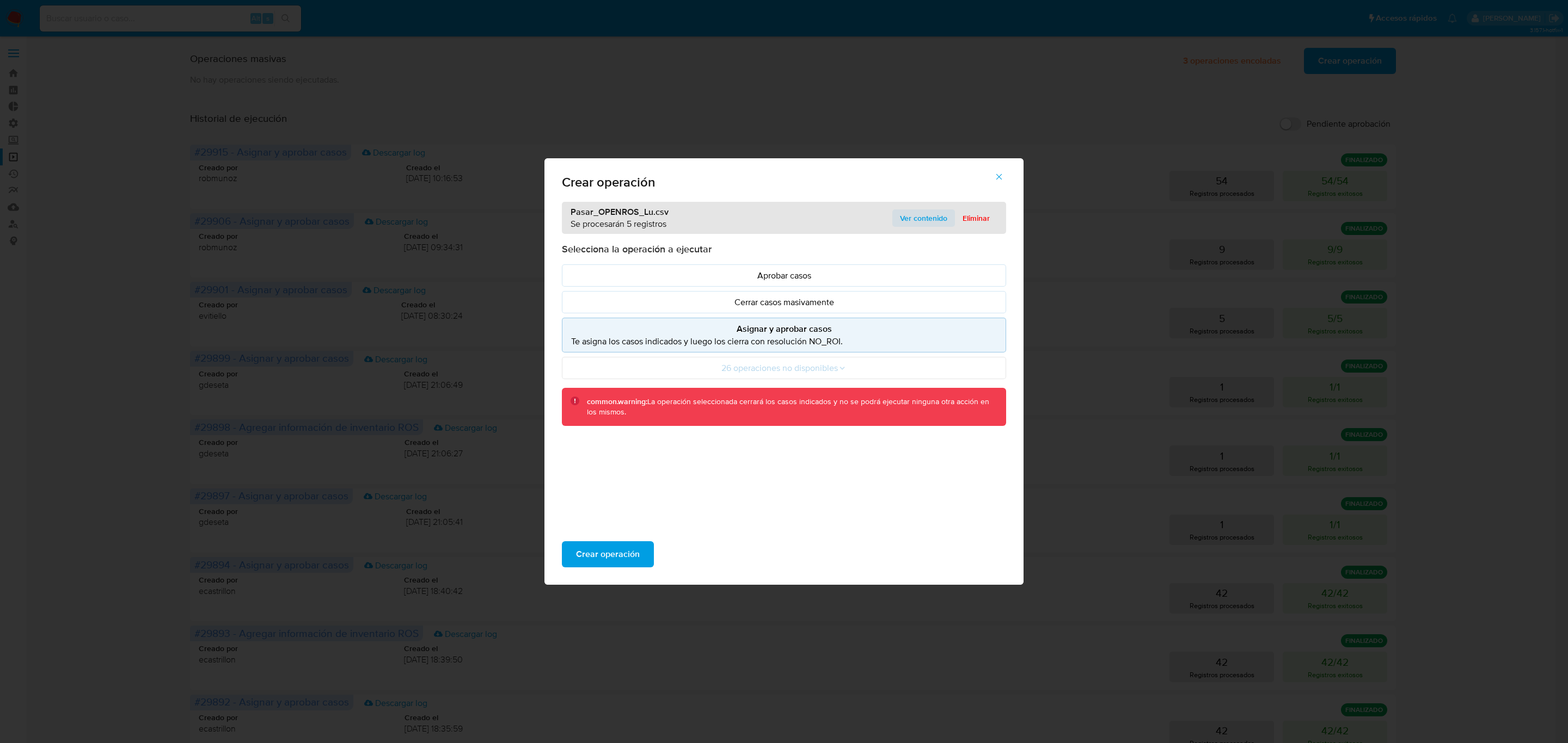
click at [923, 216] on span "Ver contenido" at bounding box center [924, 218] width 47 height 15
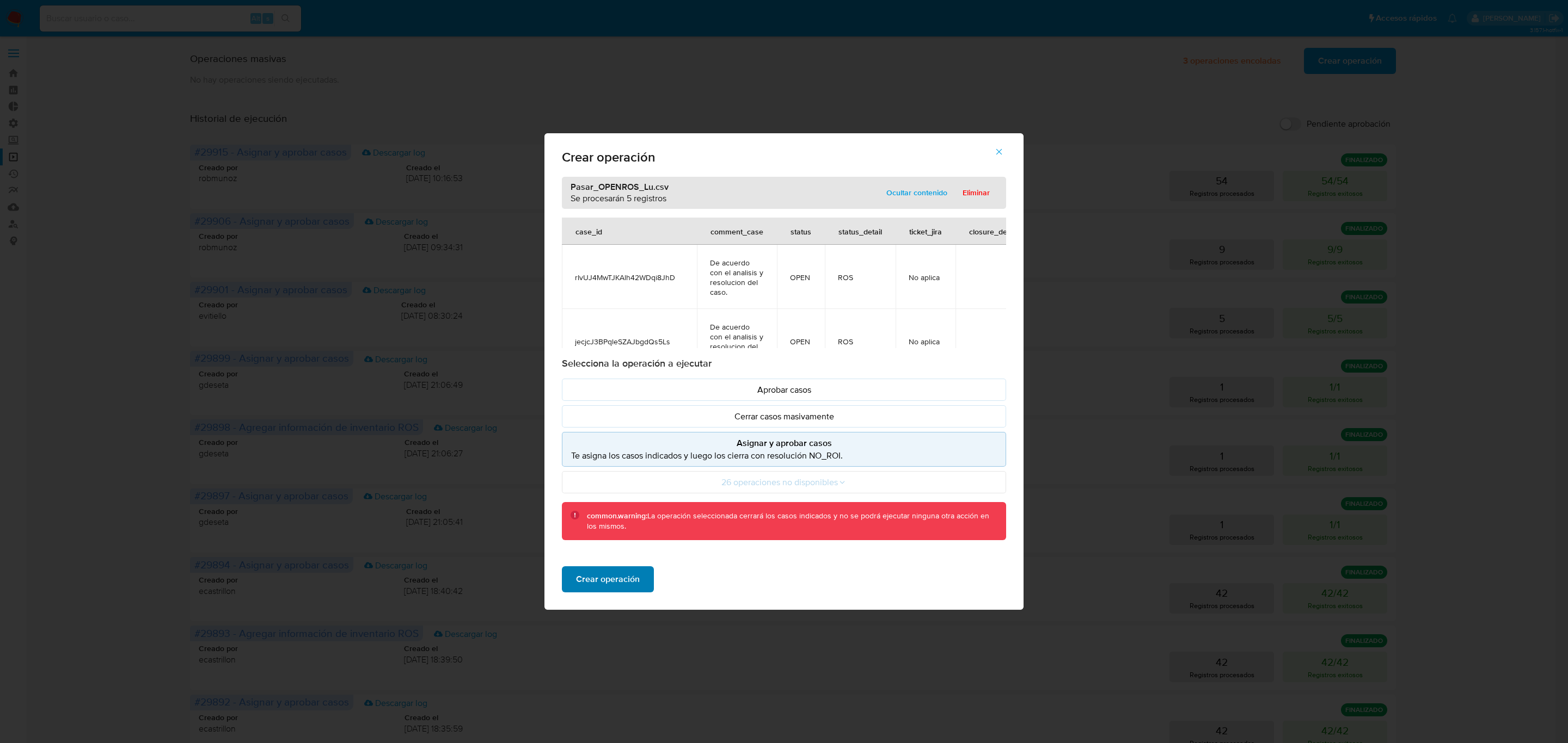
click at [597, 581] on span "Crear operación" at bounding box center [607, 579] width 64 height 24
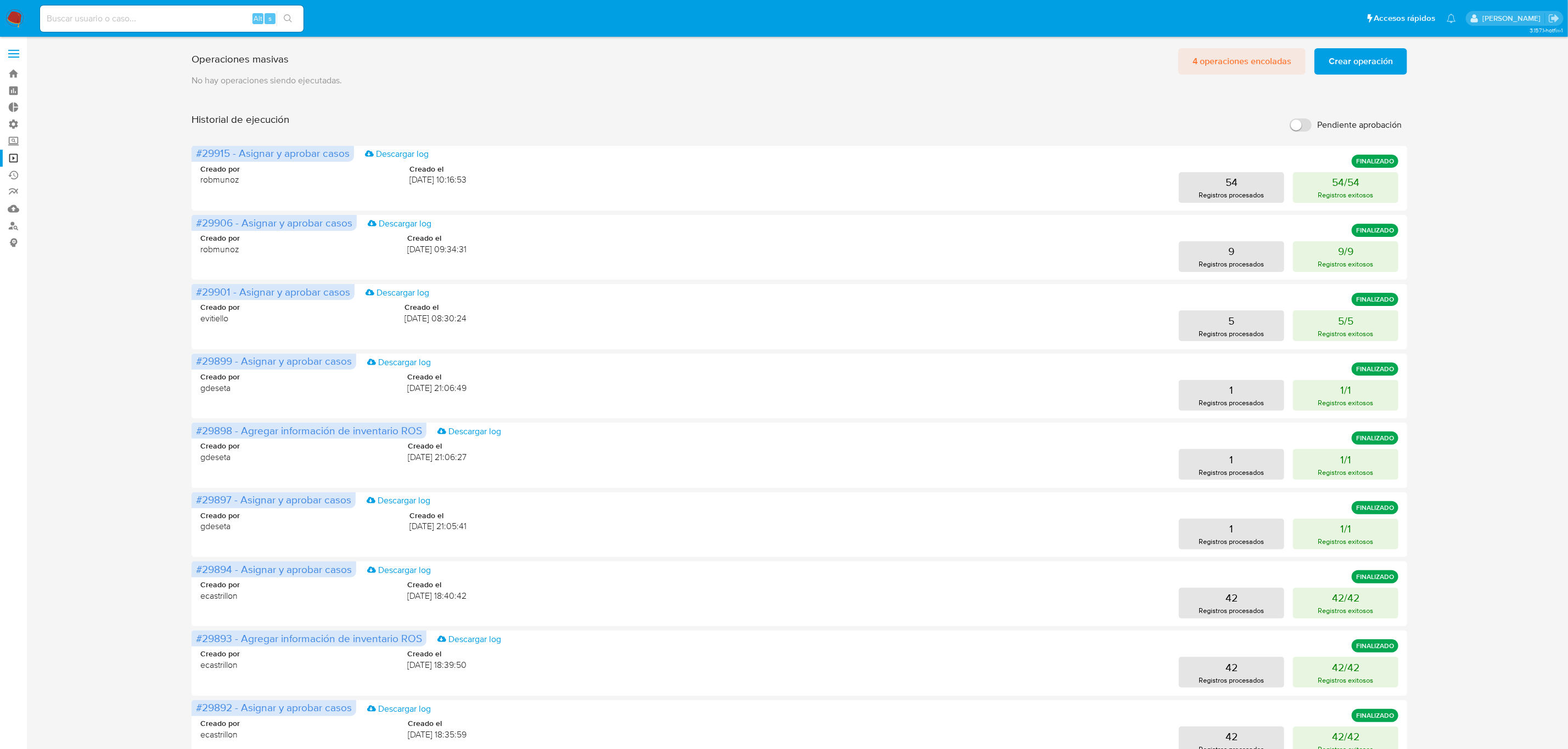
click at [1207, 61] on span "4 operaciones encoladas" at bounding box center [1242, 61] width 99 height 24
